Goal: Task Accomplishment & Management: Use online tool/utility

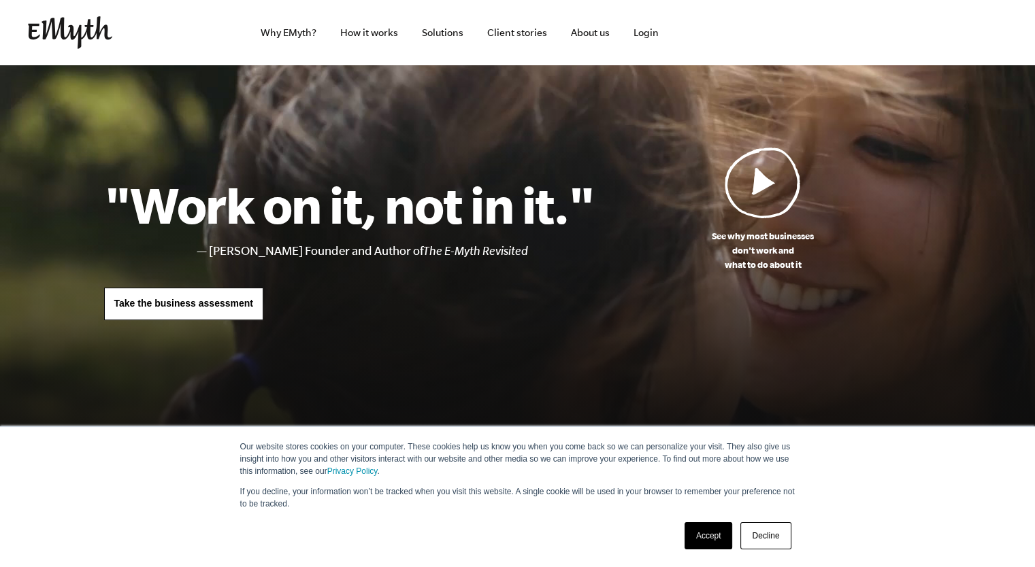
click at [769, 171] on img at bounding box center [762, 182] width 76 height 71
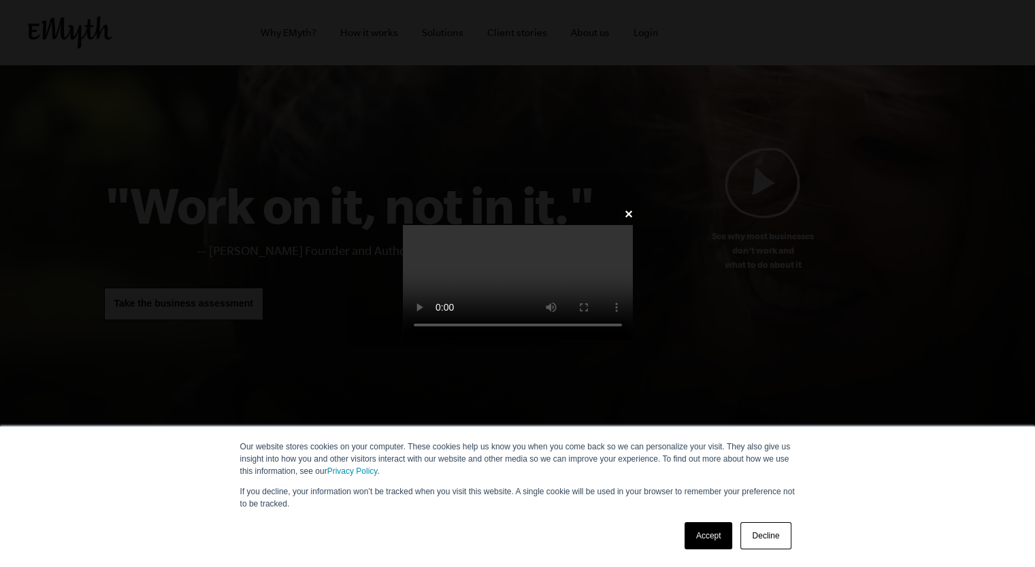
click at [711, 544] on link "Accept" at bounding box center [708, 535] width 48 height 27
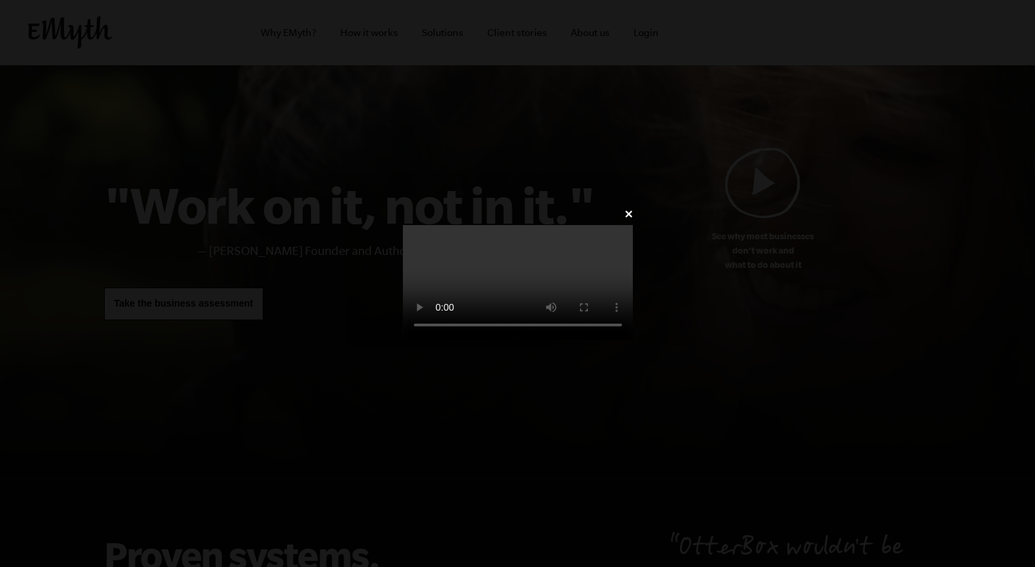
click at [633, 225] on video at bounding box center [518, 282] width 230 height 115
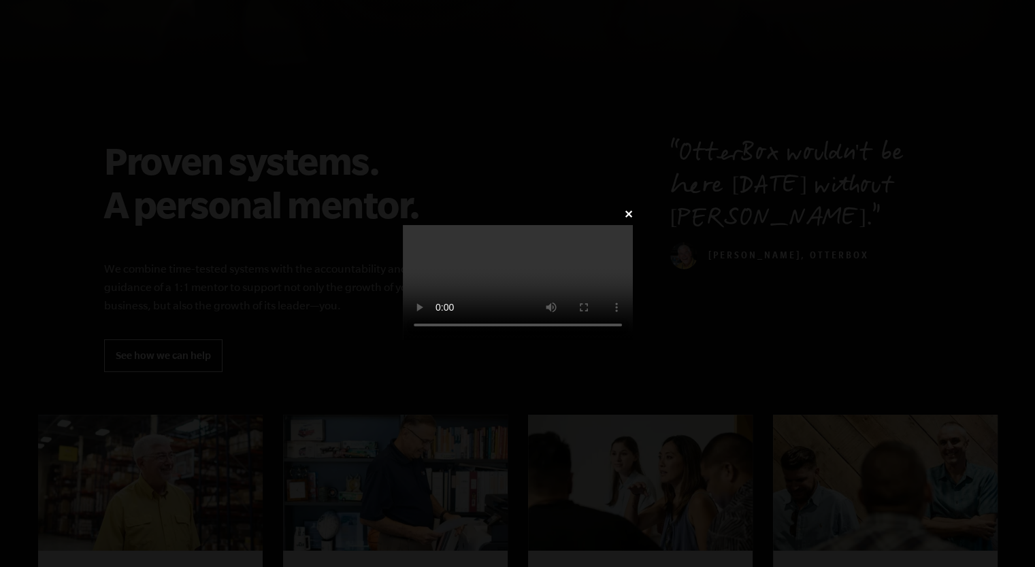
scroll to position [471, 0]
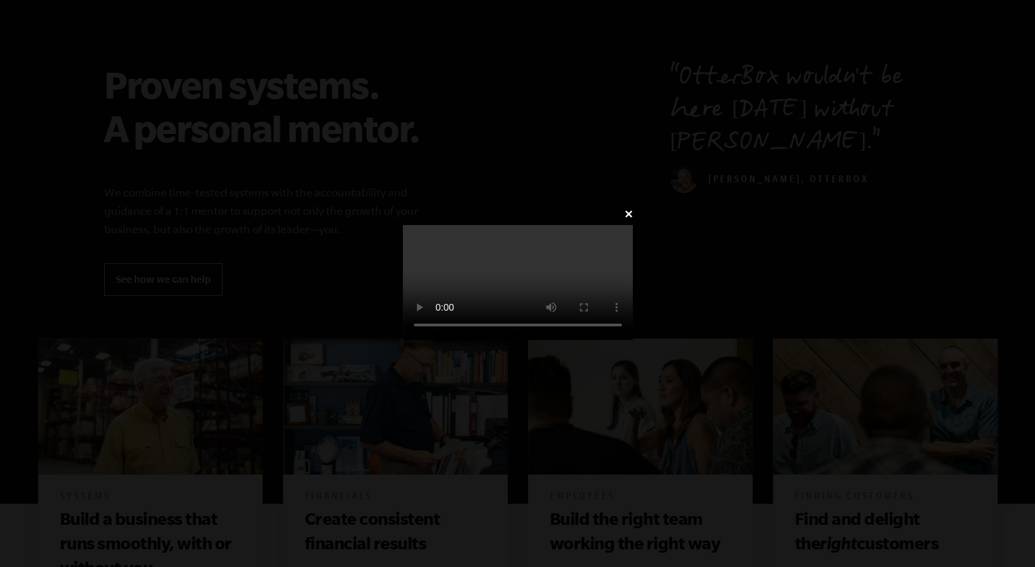
click at [633, 225] on video at bounding box center [518, 282] width 230 height 115
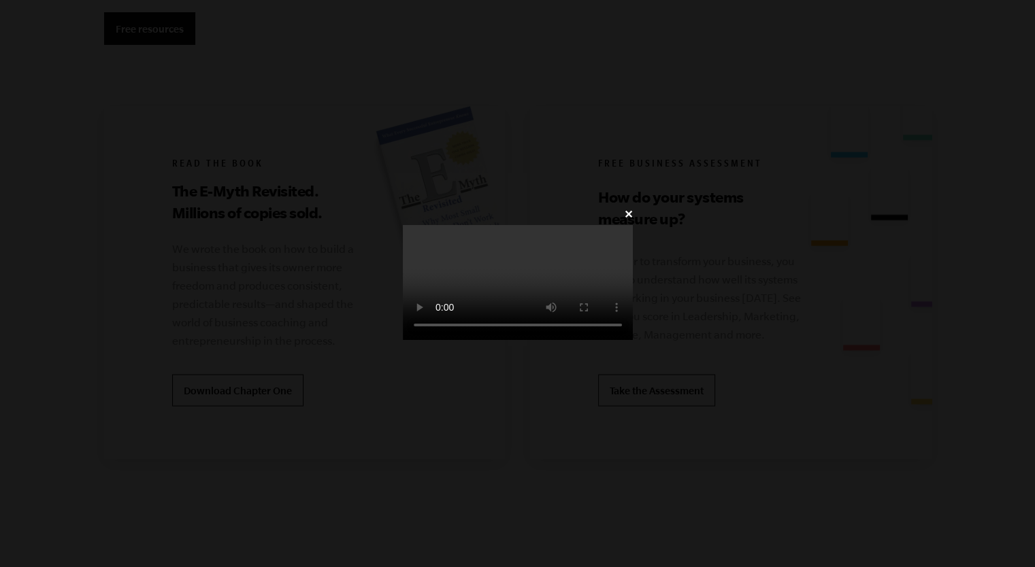
scroll to position [2740, 0]
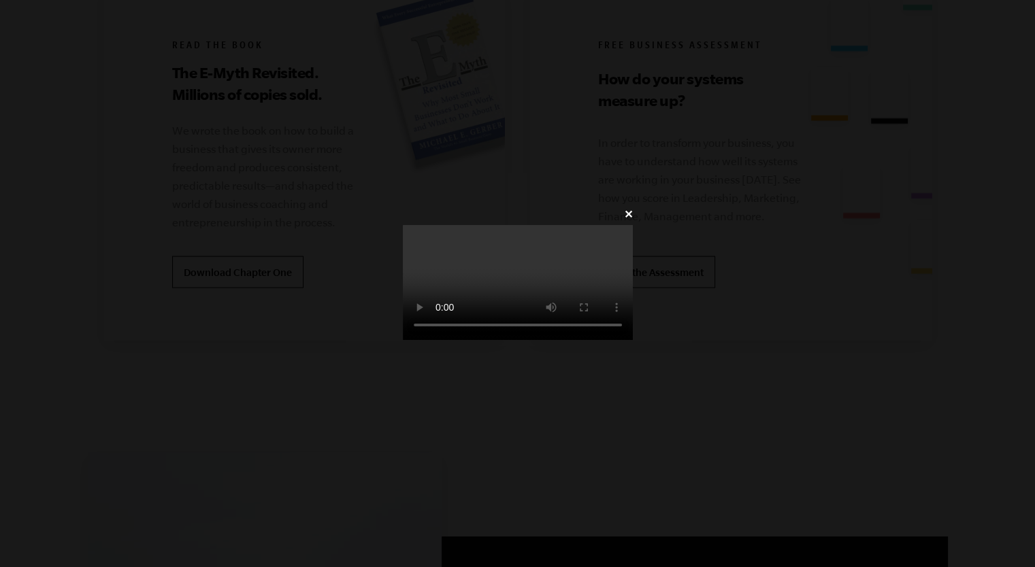
click at [633, 279] on video at bounding box center [518, 282] width 230 height 115
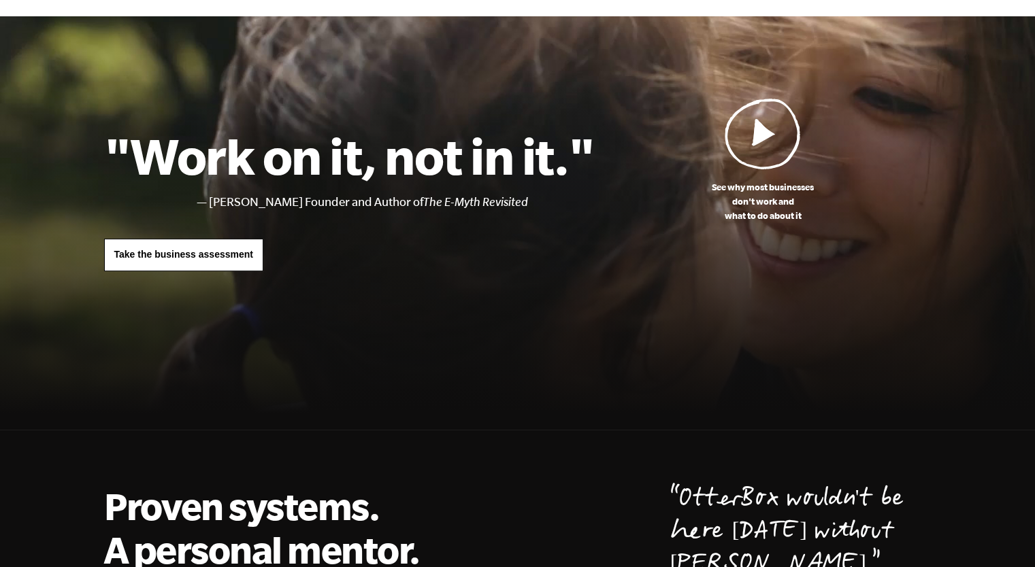
scroll to position [41, 0]
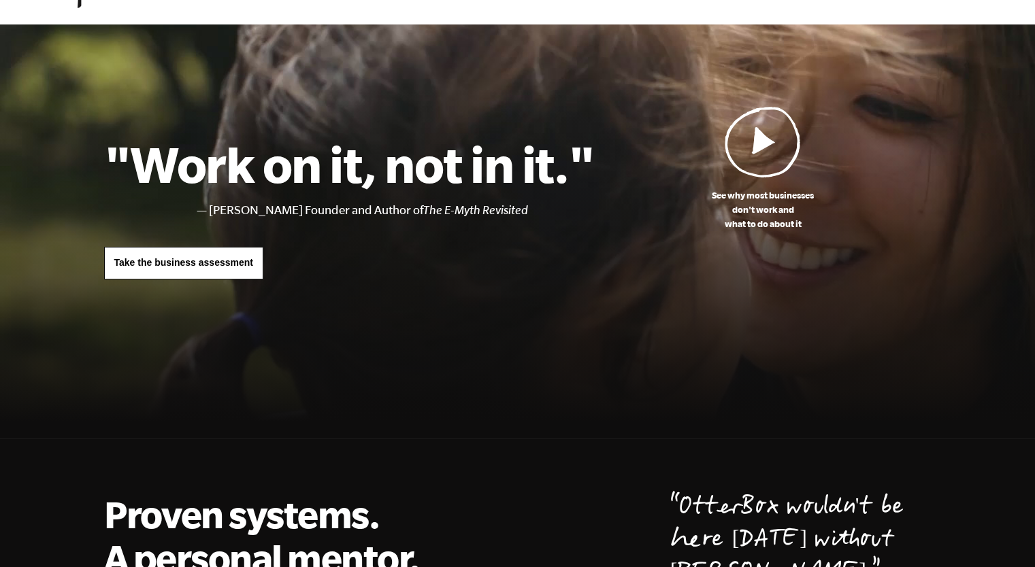
click at [188, 267] on span "Take the business assessment" at bounding box center [183, 262] width 139 height 11
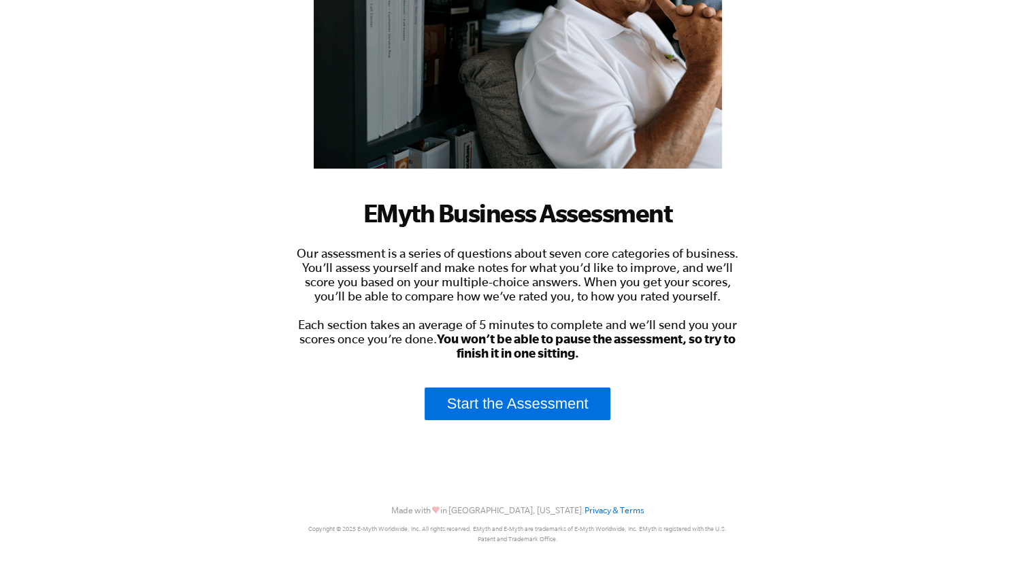
scroll to position [242, 0]
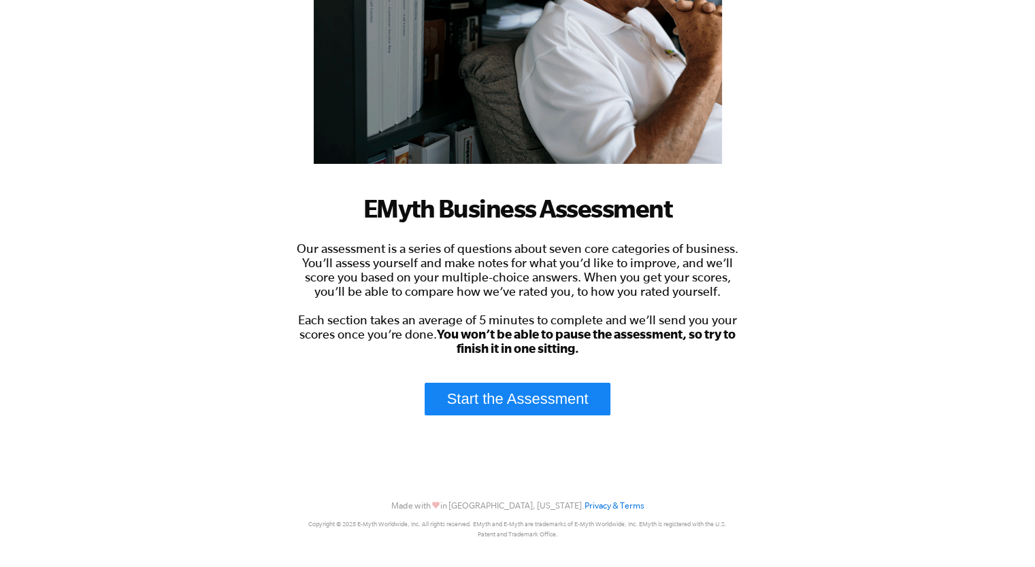
click at [520, 399] on link "Start the Assessment" at bounding box center [517, 399] width 186 height 33
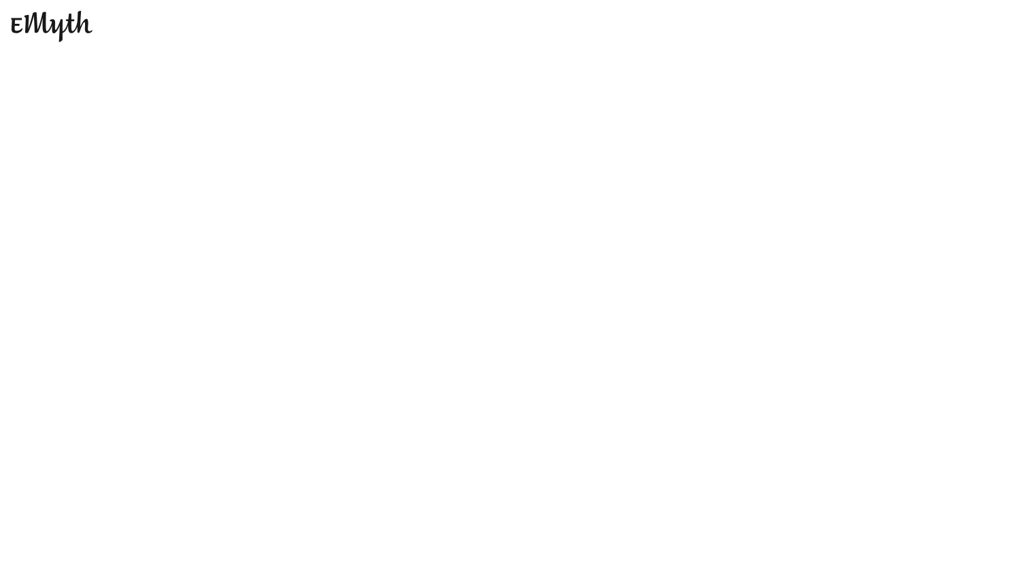
scroll to position [0, 0]
click at [65, 20] on img at bounding box center [52, 26] width 82 height 31
